Goal: Transaction & Acquisition: Subscribe to service/newsletter

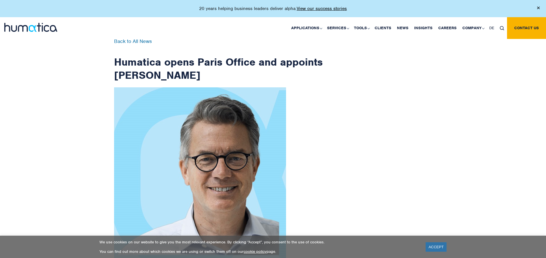
scroll to position [914, 0]
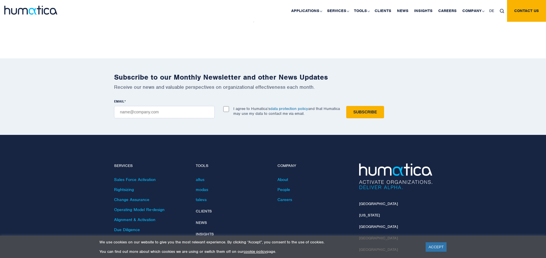
checkbox input "true"
type input "[EMAIL_ADDRESS][DOMAIN_NAME]"
click at [346, 106] on input "Subscribe" at bounding box center [365, 112] width 38 height 12
